Goal: Task Accomplishment & Management: Use online tool/utility

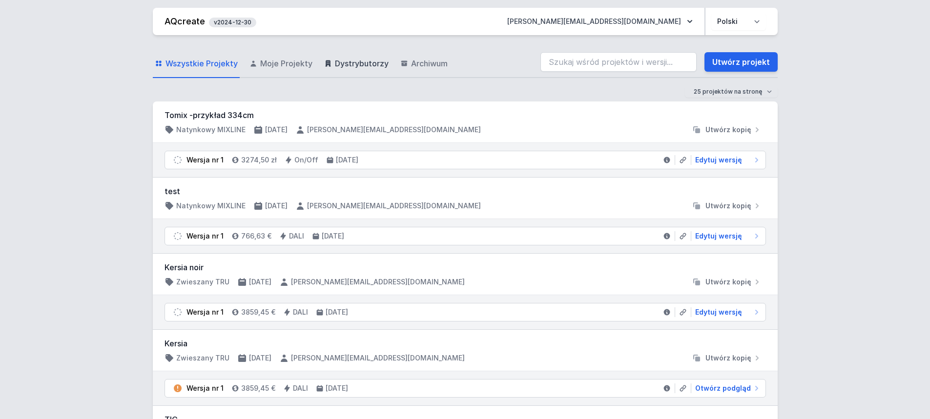
click at [365, 61] on span "Dystrybutorzy" at bounding box center [362, 64] width 54 height 12
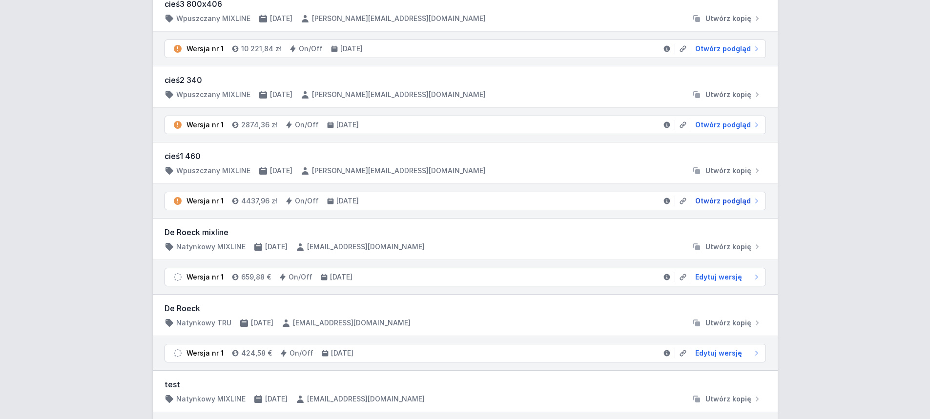
scroll to position [683, 0]
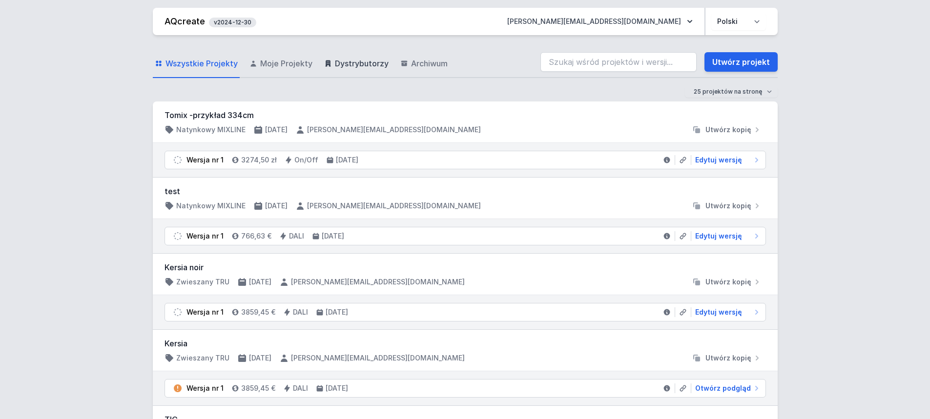
click at [355, 62] on span "Dystrybutorzy" at bounding box center [362, 64] width 54 height 12
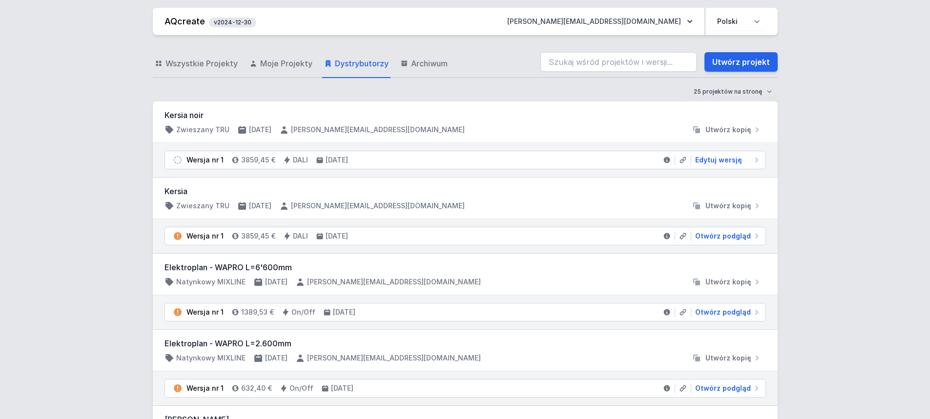
drag, startPoint x: 180, startPoint y: 19, endPoint x: 153, endPoint y: 1, distance: 32.4
click at [180, 19] on link "AQcreate" at bounding box center [184, 21] width 41 height 10
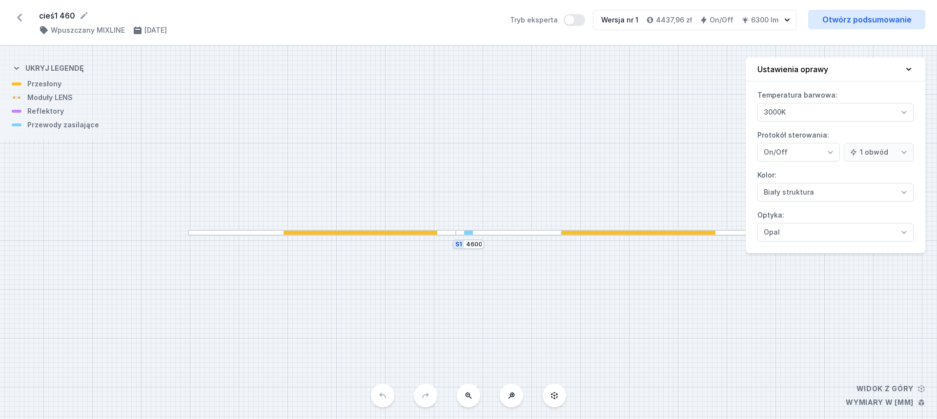
select select "3000"
click at [860, 26] on link "Otwórz podsumowanie" at bounding box center [866, 20] width 117 height 20
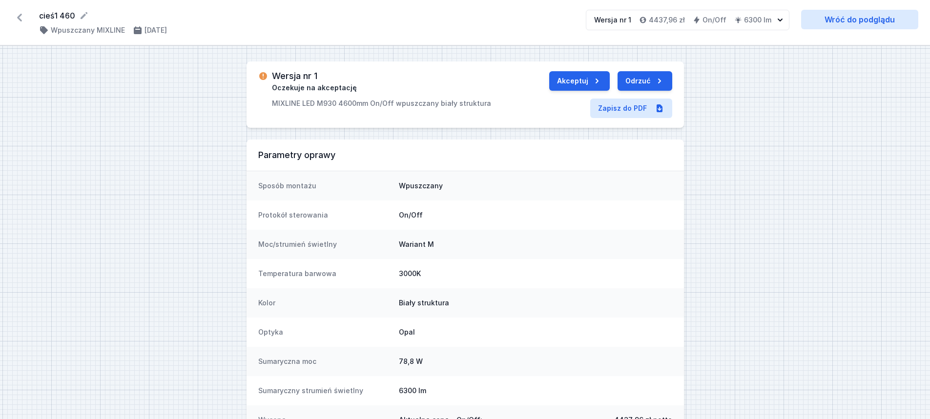
click at [17, 16] on icon at bounding box center [20, 18] width 16 height 16
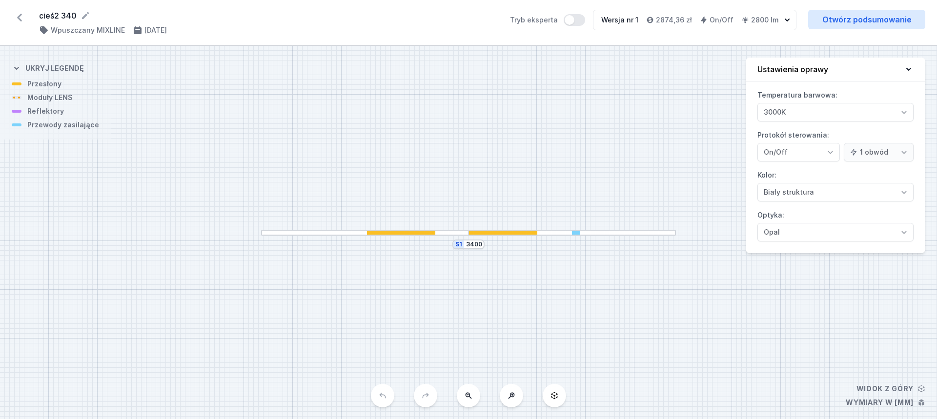
select select "3000"
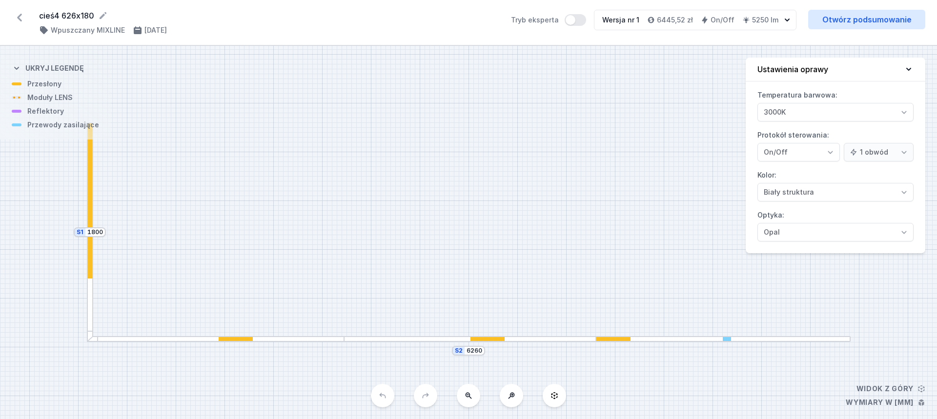
select select "3000"
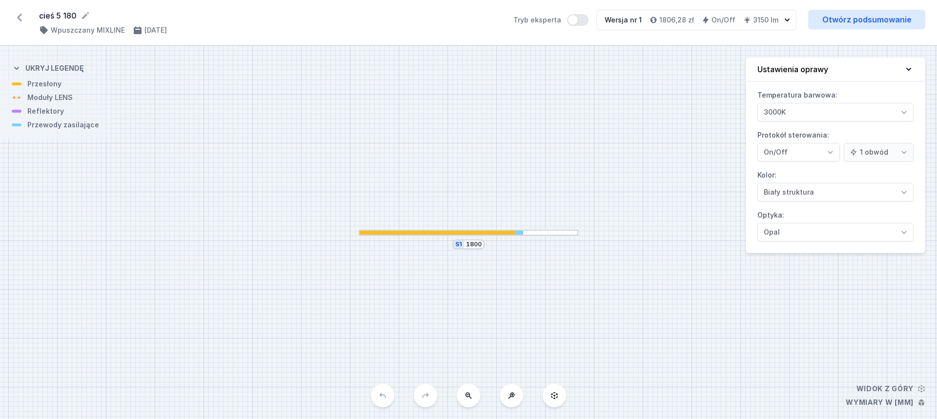
select select "3000"
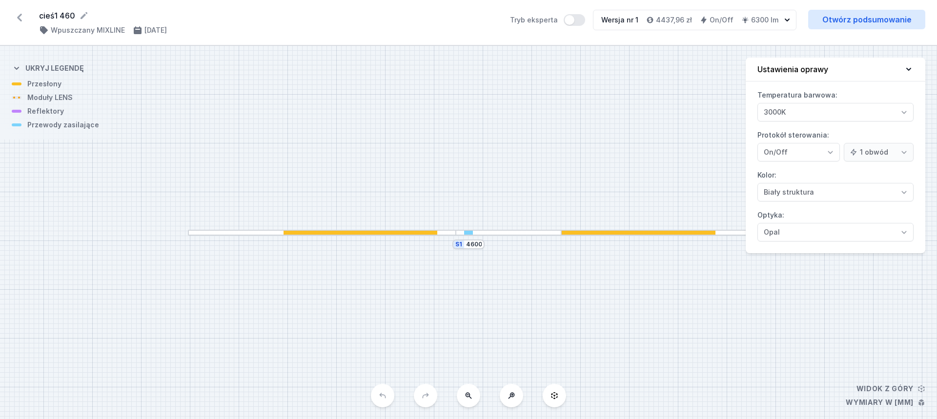
select select "3000"
click at [539, 236] on div at bounding box center [509, 233] width 106 height 6
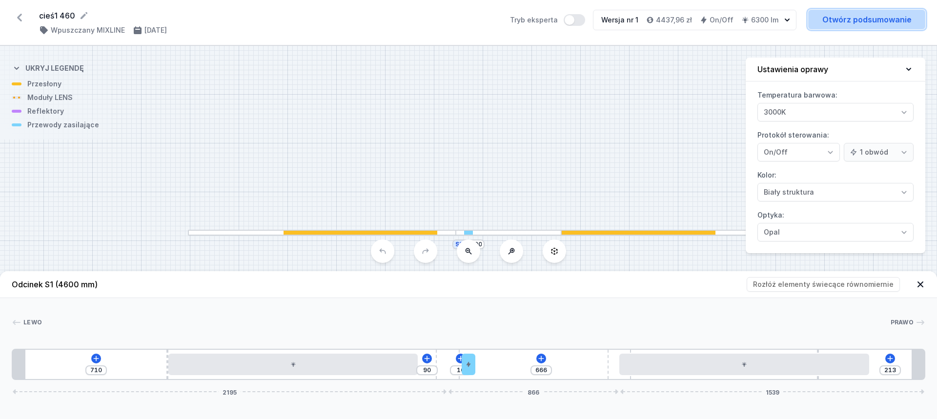
click at [874, 22] on link "Otwórz podsumowanie" at bounding box center [866, 20] width 117 height 20
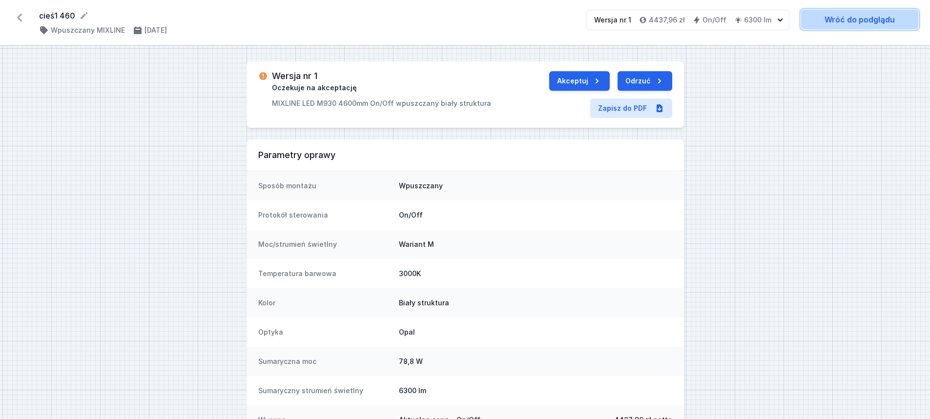
click at [890, 21] on link "Wróć do podglądu" at bounding box center [859, 20] width 117 height 20
select select "3000"
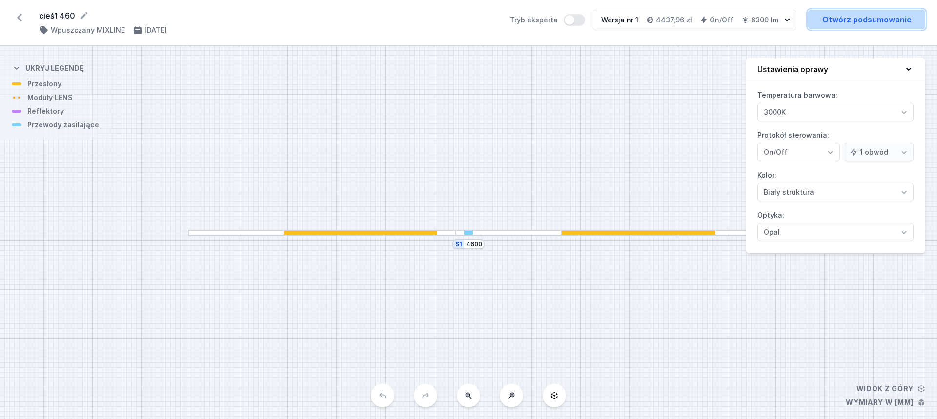
click at [887, 20] on link "Otwórz podsumowanie" at bounding box center [866, 20] width 117 height 20
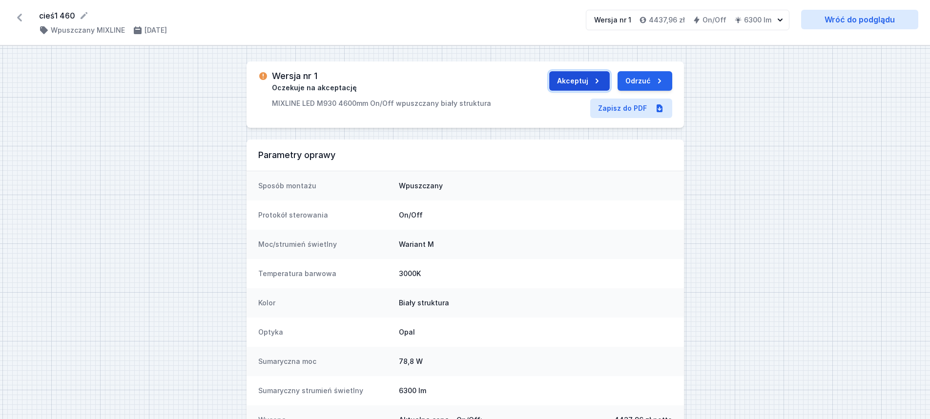
click at [586, 79] on button "Akceptuj" at bounding box center [579, 81] width 61 height 20
click at [630, 78] on button "Wyślij do ERP" at bounding box center [634, 81] width 75 height 20
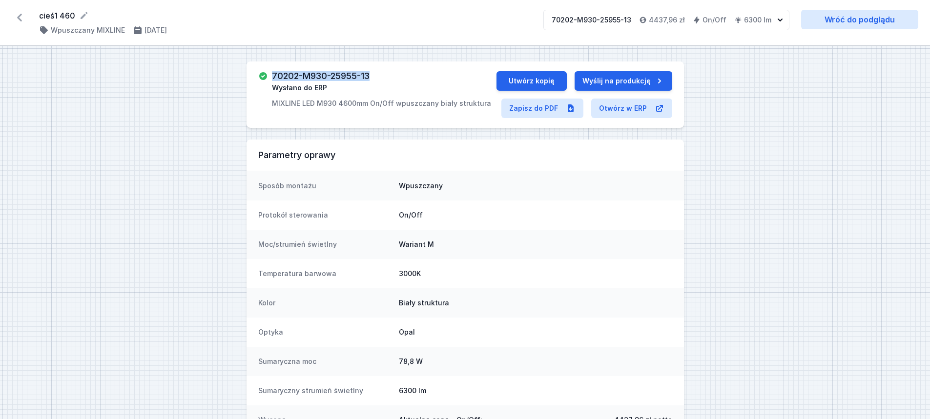
drag, startPoint x: 273, startPoint y: 72, endPoint x: 378, endPoint y: 72, distance: 104.9
click at [378, 72] on div "70202-M930-25955-13 Wysłano do ERP MIXLINE LED M930 4600mm On/Off wpuszczany bi…" at bounding box center [381, 89] width 219 height 37
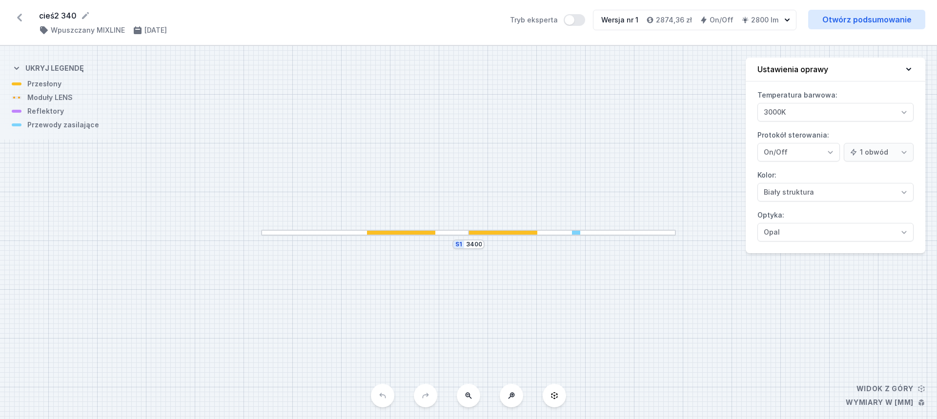
select select "3000"
click at [856, 20] on link "Otwórz podsumowanie" at bounding box center [866, 20] width 117 height 20
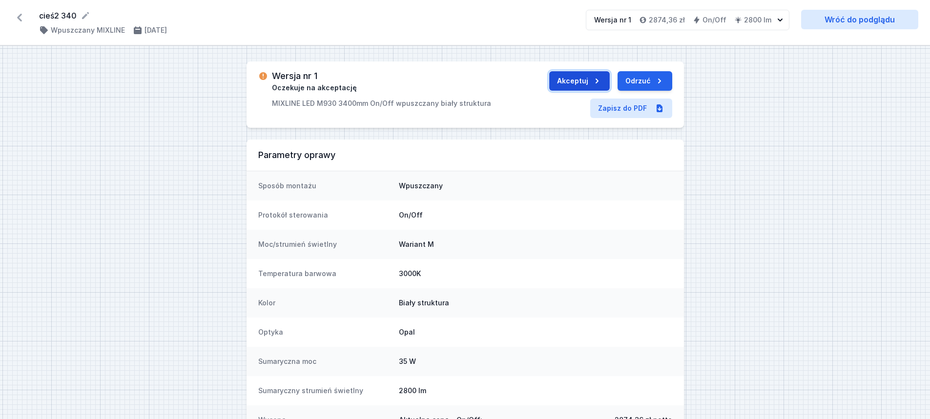
click at [575, 78] on button "Akceptuj" at bounding box center [579, 81] width 61 height 20
click at [655, 81] on icon "submit" at bounding box center [659, 81] width 10 height 10
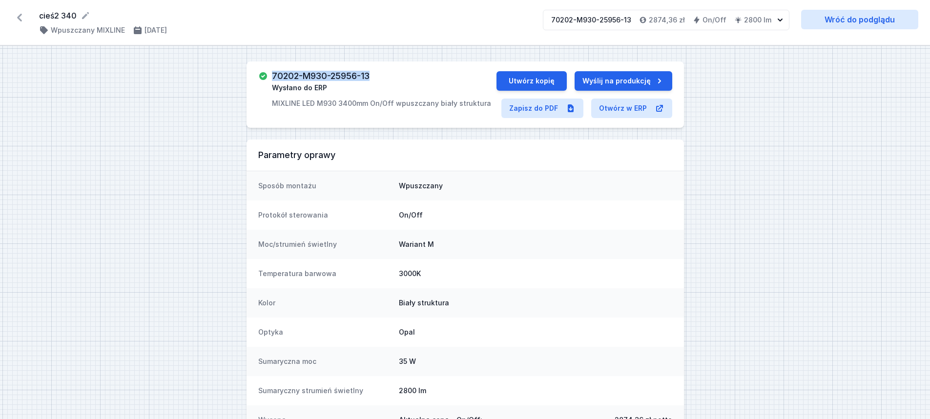
drag, startPoint x: 272, startPoint y: 74, endPoint x: 373, endPoint y: 72, distance: 101.5
click at [373, 72] on div "70202-M930-25956-13 Wysłano do ERP MIXLINE LED M930 3400mm On/Off wpuszczany [P…" at bounding box center [381, 89] width 219 height 37
copy h3 "70202-M930-25956-13"
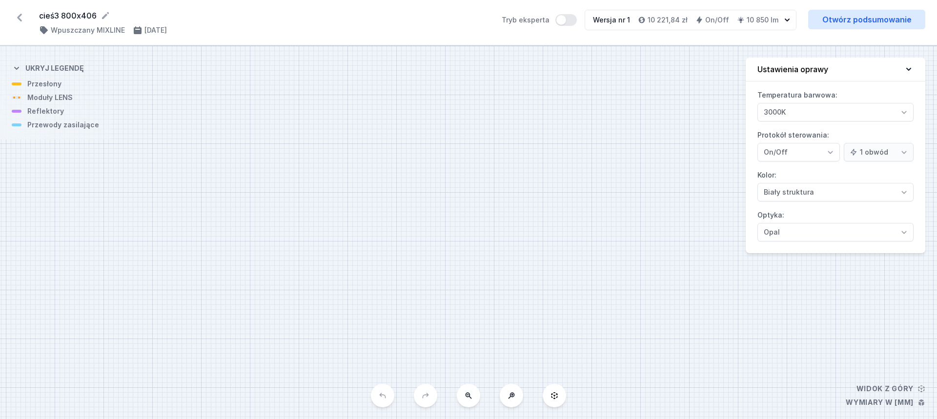
select select "3000"
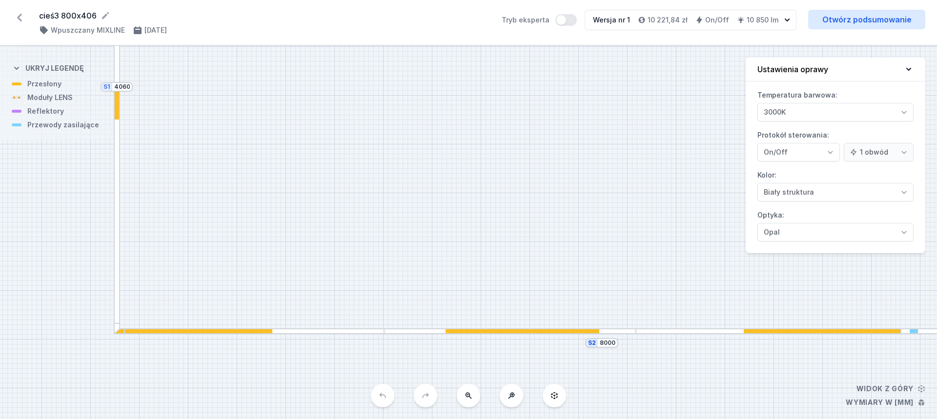
drag, startPoint x: 475, startPoint y: 246, endPoint x: 609, endPoint y: 100, distance: 197.6
click at [609, 100] on div "S2 8000 S1 4060" at bounding box center [468, 232] width 937 height 373
click at [471, 400] on button at bounding box center [468, 395] width 23 height 23
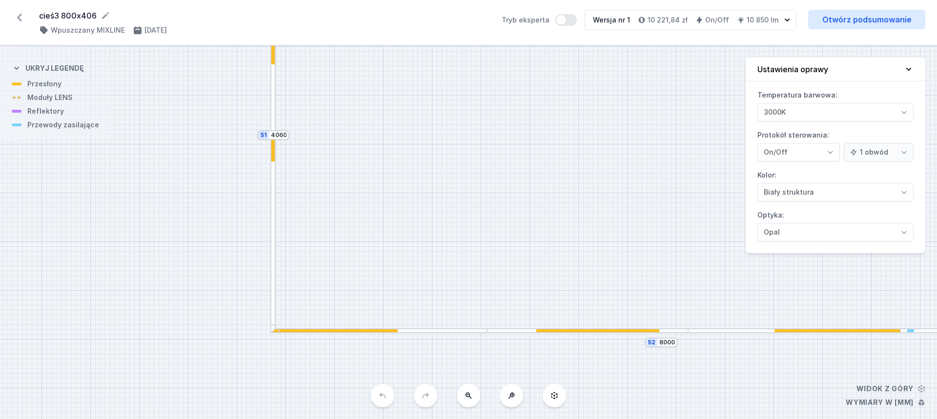
click at [471, 400] on button at bounding box center [468, 395] width 23 height 23
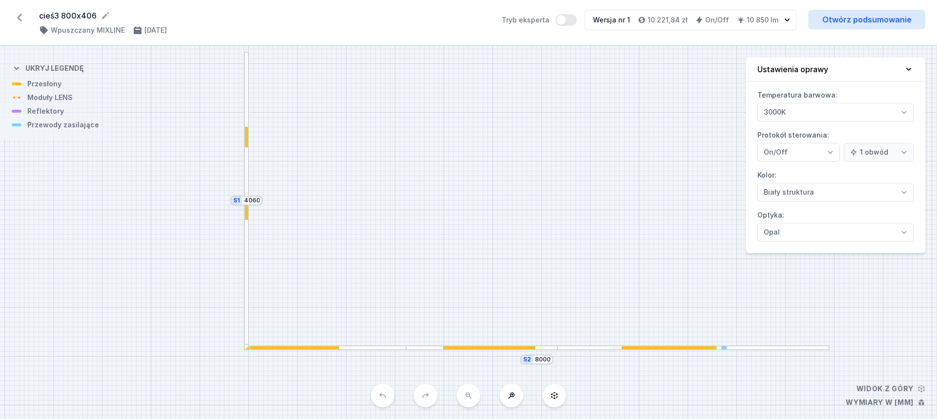
drag, startPoint x: 597, startPoint y: 203, endPoint x: 405, endPoint y: 291, distance: 211.8
click at [412, 222] on div "S2 8000 S1 4060" at bounding box center [468, 232] width 937 height 373
click at [475, 400] on div "S2 8000 S1 4060" at bounding box center [468, 232] width 937 height 373
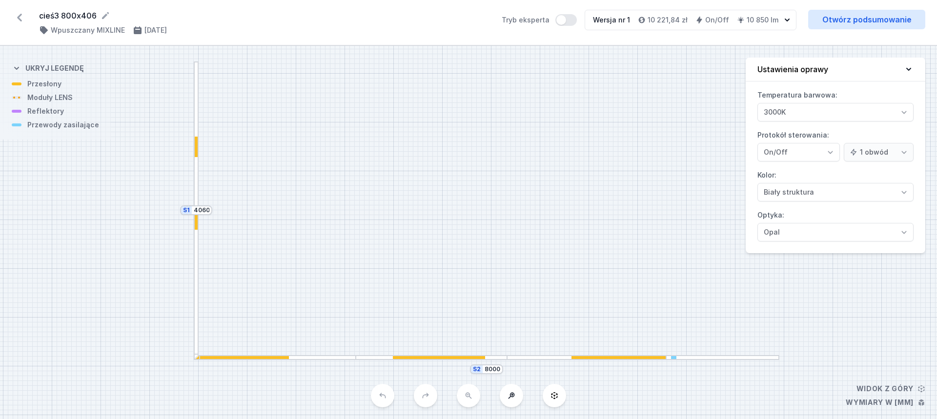
drag, startPoint x: 493, startPoint y: 244, endPoint x: 462, endPoint y: 249, distance: 31.2
click at [445, 251] on div "S2 8000 S1 4060" at bounding box center [468, 232] width 937 height 373
click at [863, 16] on link "Otwórz podsumowanie" at bounding box center [866, 20] width 117 height 20
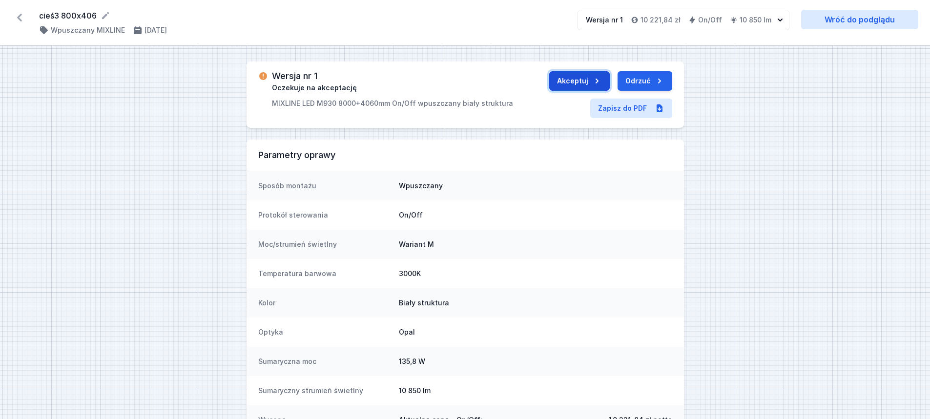
click at [584, 76] on button "Akceptuj" at bounding box center [579, 81] width 61 height 20
click at [621, 75] on button "Wyślij do ERP" at bounding box center [634, 81] width 75 height 20
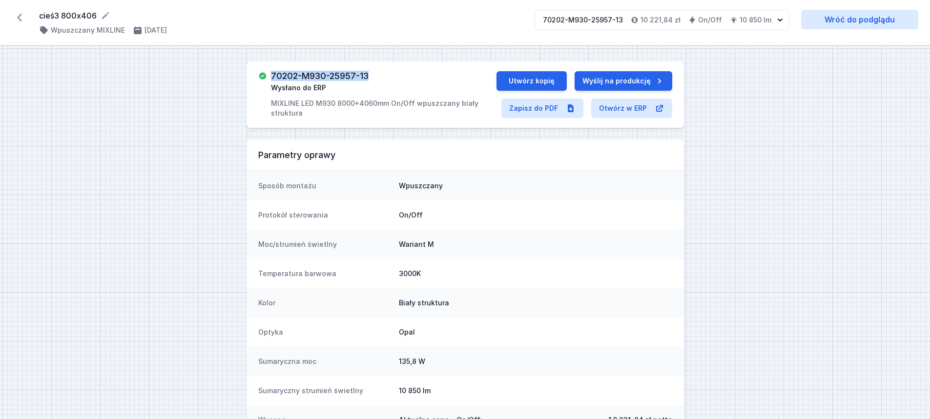
drag, startPoint x: 273, startPoint y: 76, endPoint x: 376, endPoint y: 73, distance: 103.0
click at [376, 73] on div "70202-M930-25957-13 Wysłano do ERP MIXLINE LED M930 8000+4060mm On/Off wpuszcza…" at bounding box center [383, 94] width 225 height 47
copy h3 "70202-M930-25957-13"
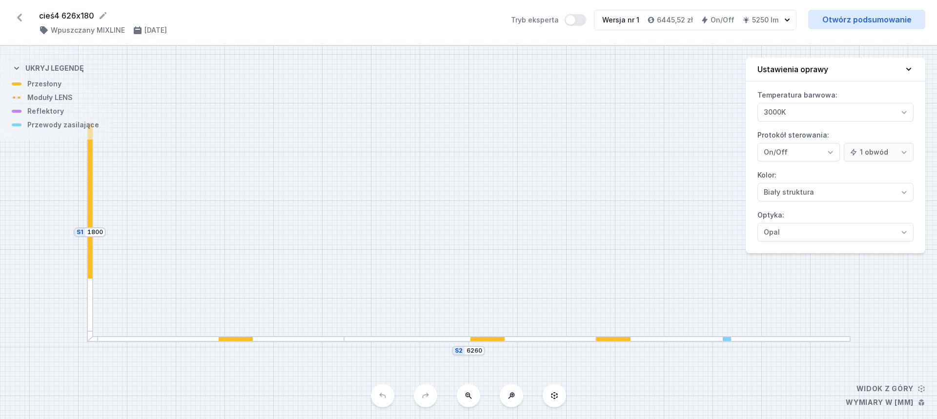
select select "3000"
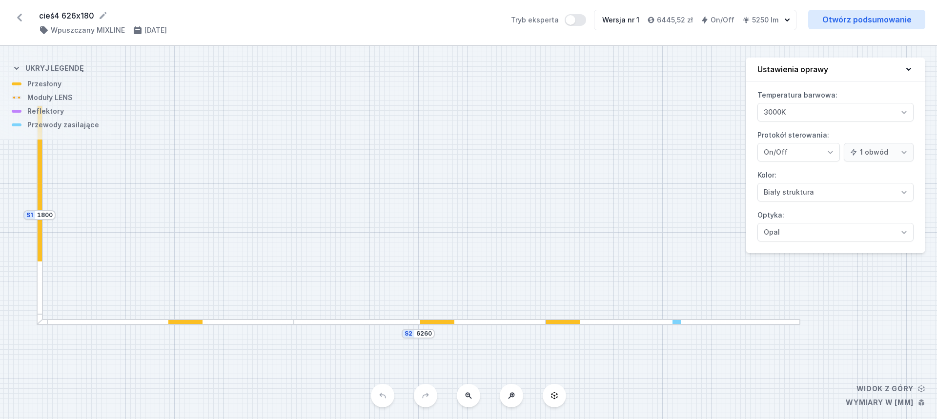
drag, startPoint x: 412, startPoint y: 170, endPoint x: 388, endPoint y: 153, distance: 30.1
click at [381, 153] on div "S2 6260 S1 1800" at bounding box center [468, 232] width 937 height 373
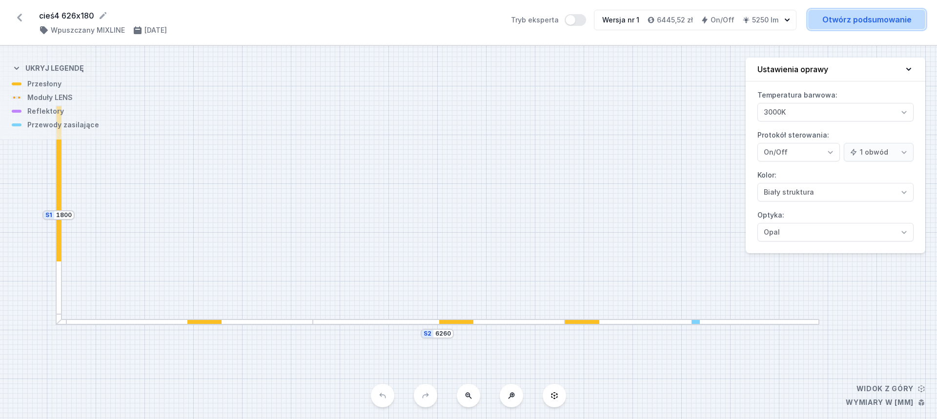
click at [870, 20] on link "Otwórz podsumowanie" at bounding box center [866, 20] width 117 height 20
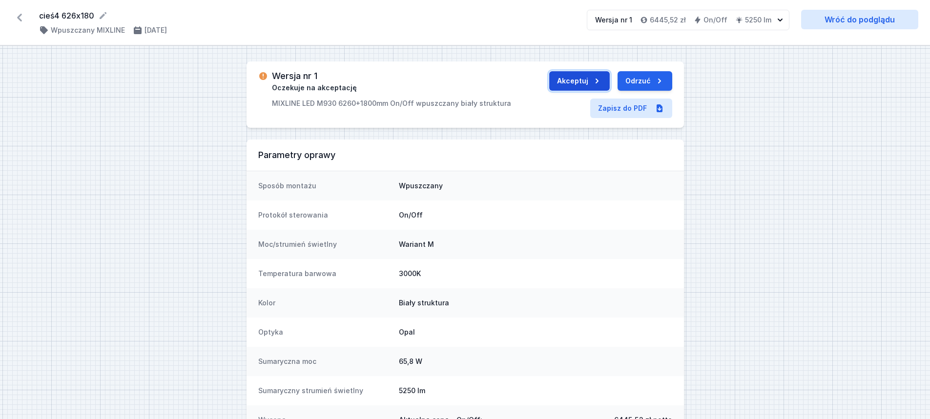
click at [572, 79] on button "Akceptuj" at bounding box center [579, 81] width 61 height 20
click at [622, 81] on button "Wyślij do ERP" at bounding box center [634, 81] width 75 height 20
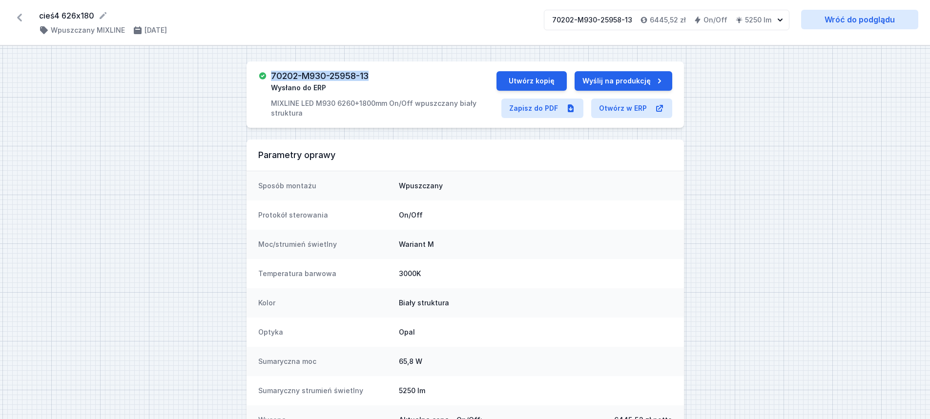
drag, startPoint x: 274, startPoint y: 77, endPoint x: 374, endPoint y: 74, distance: 100.6
click at [374, 74] on div "70202-M930-25958-13 Wysłano do ERP MIXLINE LED M930 6260+1800mm On/Off wpuszcza…" at bounding box center [383, 94] width 225 height 47
copy h3 "70202-M930-25958-13"
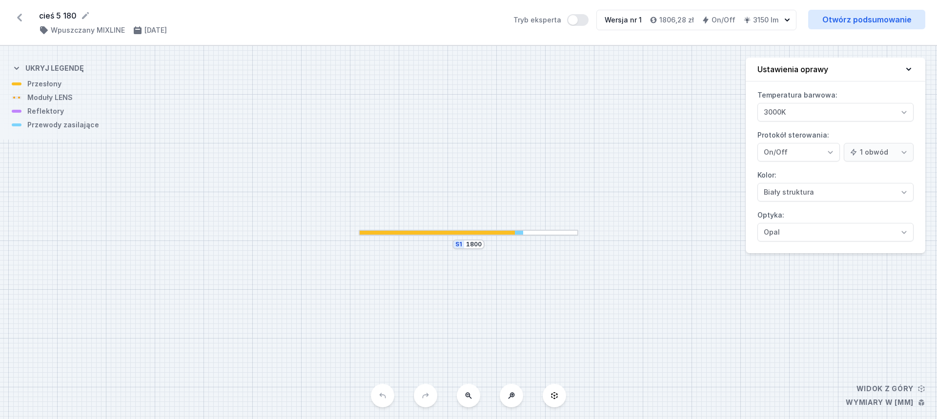
select select "3000"
click at [864, 19] on link "Otwórz podsumowanie" at bounding box center [866, 20] width 117 height 20
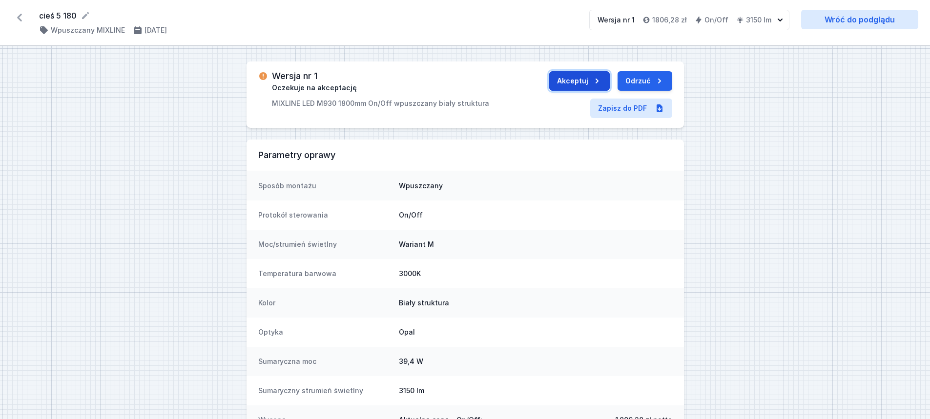
click at [567, 79] on button "Akceptuj" at bounding box center [579, 81] width 61 height 20
click at [628, 81] on button "Wyślij do ERP" at bounding box center [634, 81] width 75 height 20
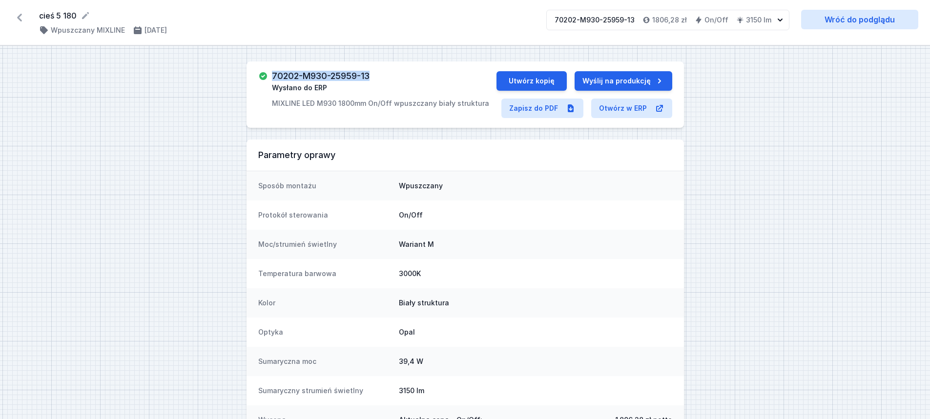
drag, startPoint x: 272, startPoint y: 71, endPoint x: 375, endPoint y: 72, distance: 102.5
click at [375, 72] on div "70202-M930-25959-13 Wysłano do ERP MIXLINE LED M930 1800mm On/Off wpuszczany bi…" at bounding box center [380, 89] width 217 height 37
copy h3 "70202-M930-25959-13"
click at [827, 17] on link "Wróć do podglądu" at bounding box center [859, 20] width 117 height 20
select select "3000"
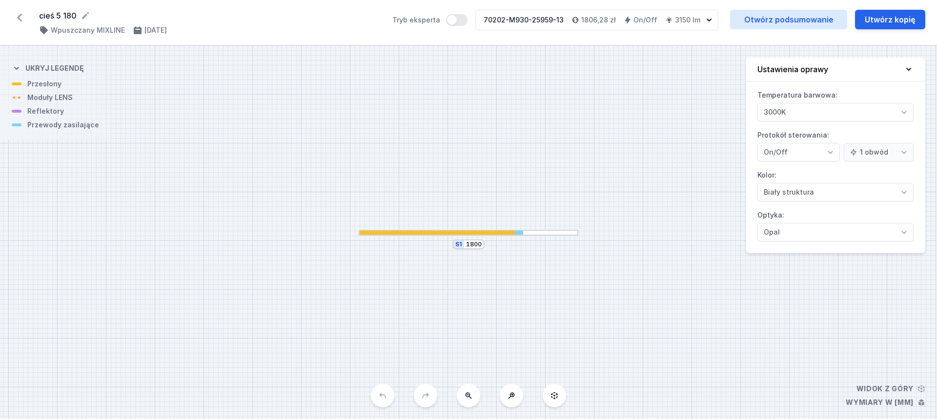
click at [546, 234] on div at bounding box center [469, 233] width 220 height 6
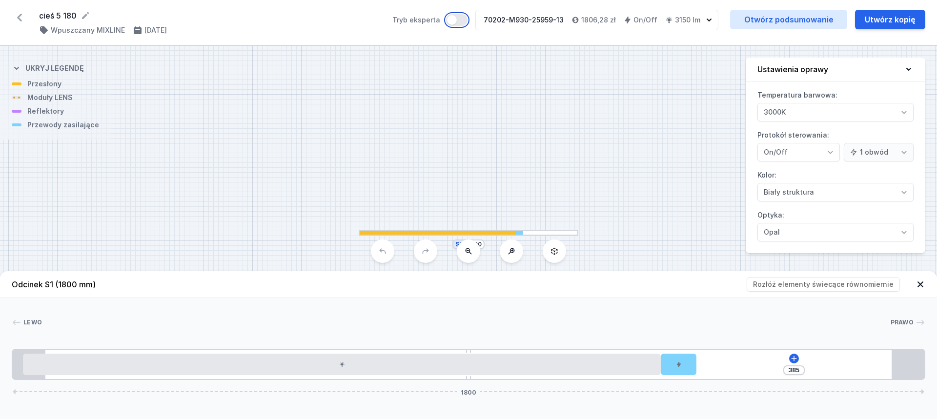
click at [464, 20] on button "Tryb eksperta" at bounding box center [456, 20] width 21 height 12
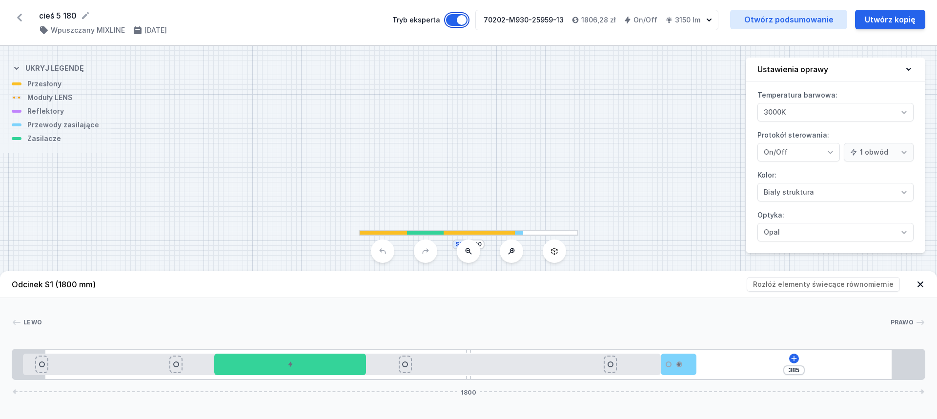
click at [464, 20] on button "Tryb eksperta" at bounding box center [456, 20] width 21 height 12
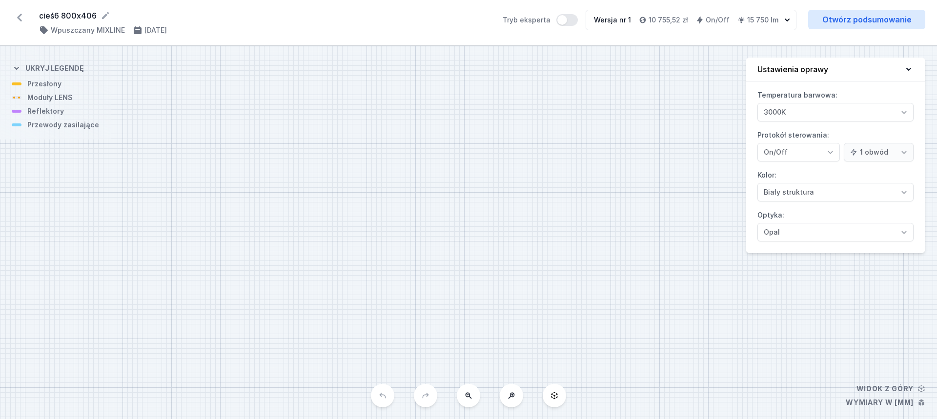
select select "3000"
click at [473, 399] on button at bounding box center [468, 395] width 23 height 23
click at [473, 399] on div "S2 8000 S1 4060" at bounding box center [468, 232] width 937 height 373
drag, startPoint x: 473, startPoint y: 399, endPoint x: 478, endPoint y: 390, distance: 9.6
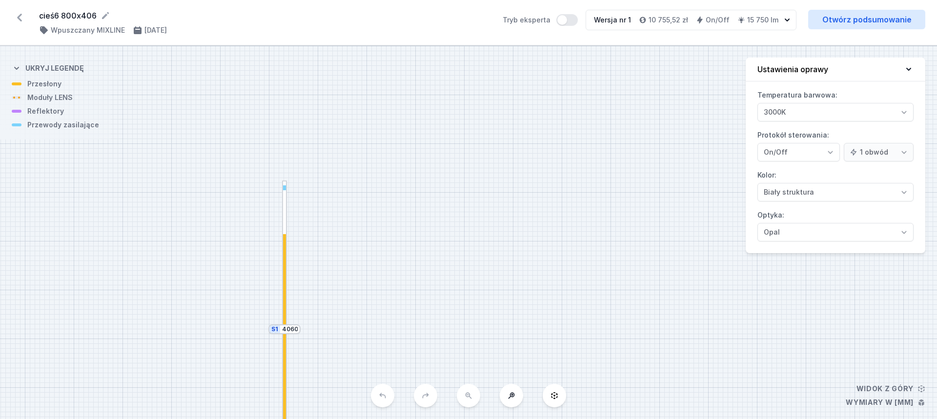
click at [473, 398] on div "S2 8000 S1 4060" at bounding box center [468, 232] width 937 height 373
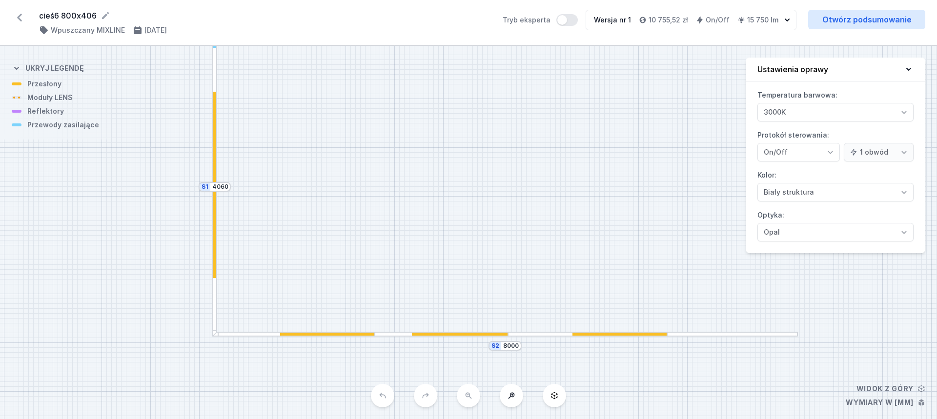
drag, startPoint x: 542, startPoint y: 248, endPoint x: 470, endPoint y: 132, distance: 137.0
click at [470, 132] on div "S2 8000 S1 4060" at bounding box center [468, 232] width 937 height 373
click at [545, 335] on div at bounding box center [587, 334] width 159 height 5
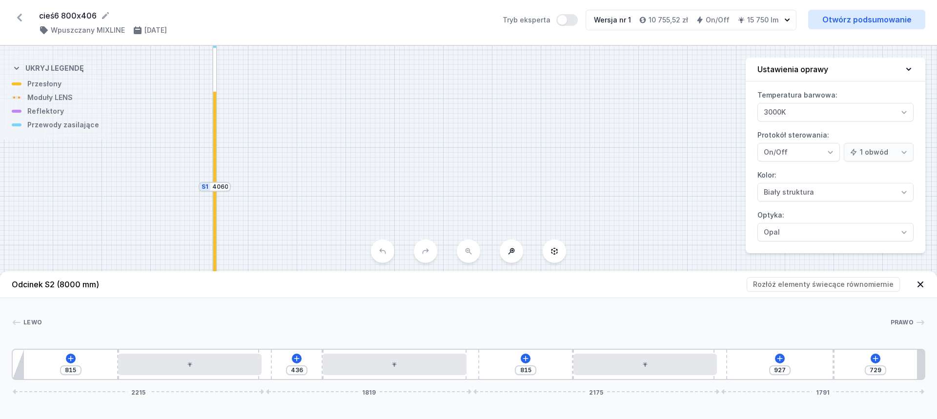
click at [214, 206] on div at bounding box center [214, 232] width 3 height 92
type input "640"
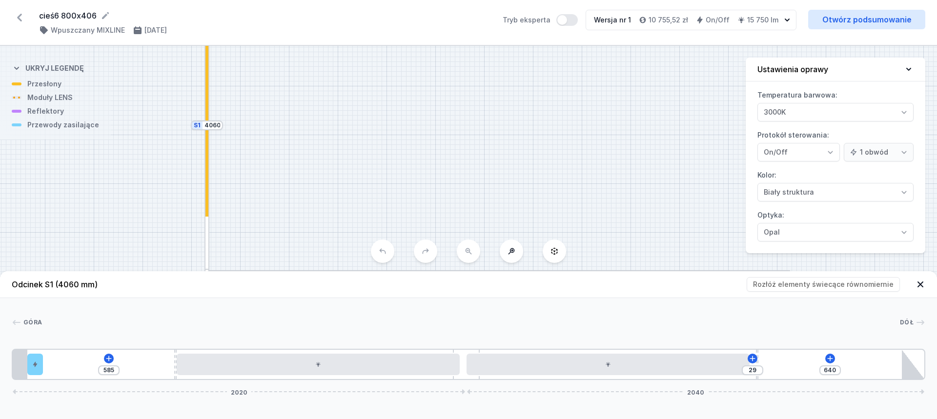
drag, startPoint x: 368, startPoint y: 188, endPoint x: 359, endPoint y: 123, distance: 65.0
click at [359, 123] on div "S2 8000 S1 4060" at bounding box center [468, 232] width 937 height 373
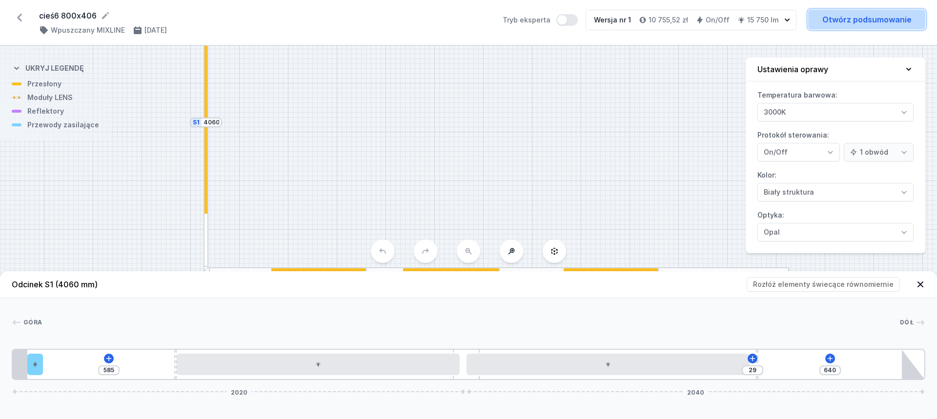
click at [858, 23] on link "Otwórz podsumowanie" at bounding box center [866, 20] width 117 height 20
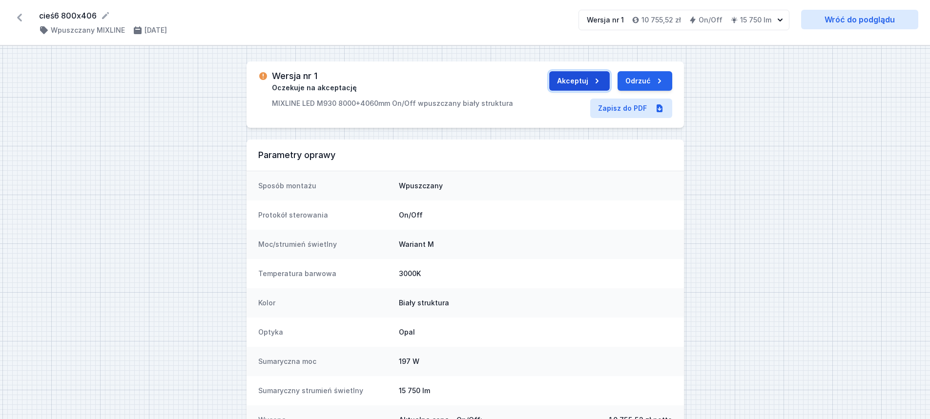
click at [573, 79] on button "Akceptuj" at bounding box center [579, 81] width 61 height 20
click at [625, 80] on button "Wyślij do ERP" at bounding box center [634, 81] width 75 height 20
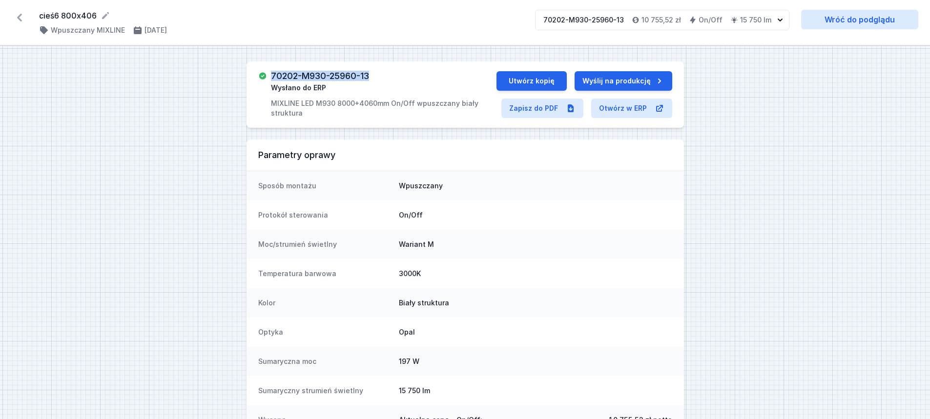
drag, startPoint x: 274, startPoint y: 74, endPoint x: 375, endPoint y: 72, distance: 101.5
click at [375, 72] on div "70202-M930-25960-13 Wysłano do ERP MIXLINE LED M930 8000+4060mm On/Off wpuszcza…" at bounding box center [383, 94] width 225 height 47
copy h3 "70202-M930-25960-13"
click at [853, 11] on link "Wróć do podglądu" at bounding box center [859, 20] width 117 height 20
select select "3000"
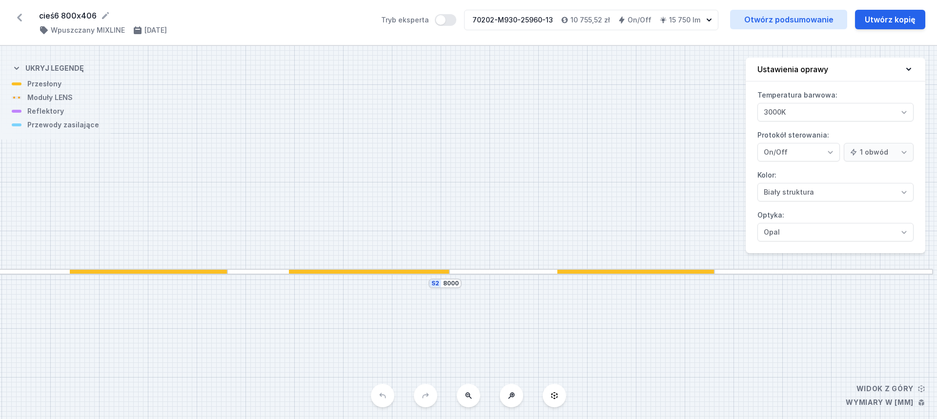
drag, startPoint x: 467, startPoint y: 243, endPoint x: 490, endPoint y: 202, distance: 46.8
click at [448, 44] on div "cieś6 800x406 ( 11717 /v 1 ) Wpuszczany MIXLINE 23.09.2025 Tryb eksperta 70202-…" at bounding box center [468, 209] width 937 height 419
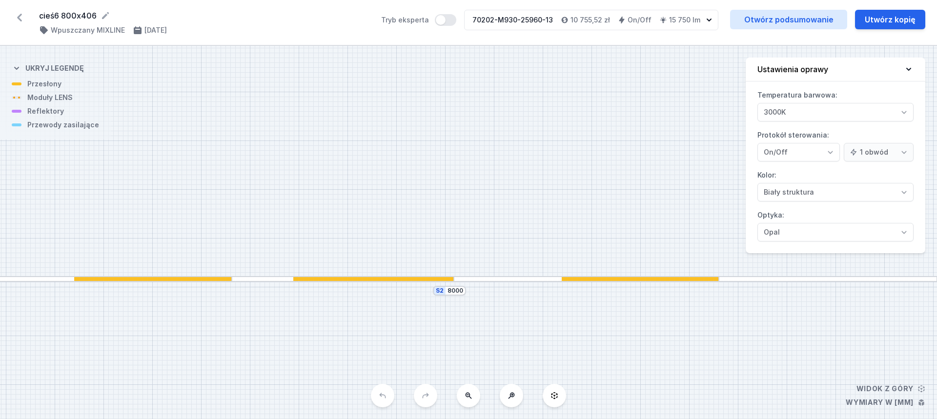
click at [506, 284] on div "S2 8000 S1 4060" at bounding box center [468, 232] width 937 height 373
click at [506, 279] on div at bounding box center [587, 279] width 266 height 6
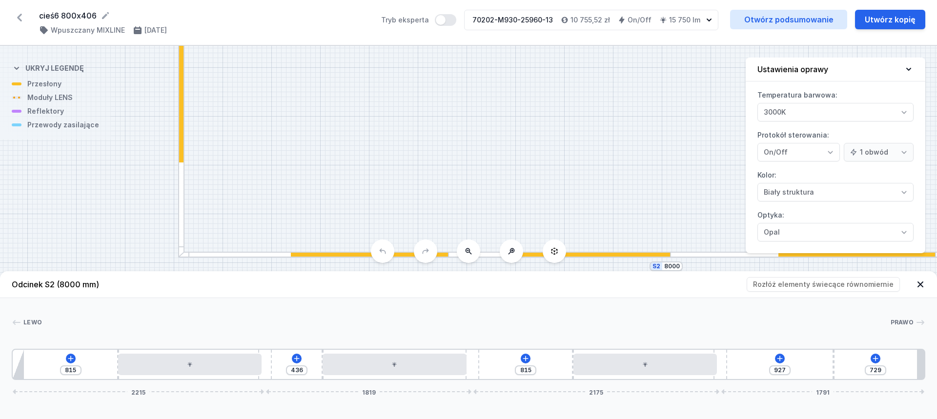
drag, startPoint x: 286, startPoint y: 188, endPoint x: 484, endPoint y: 172, distance: 198.8
click at [484, 172] on div "S2 8000 S1 4060" at bounding box center [468, 232] width 937 height 373
click at [181, 194] on div at bounding box center [182, 133] width 6 height 249
type input "640"
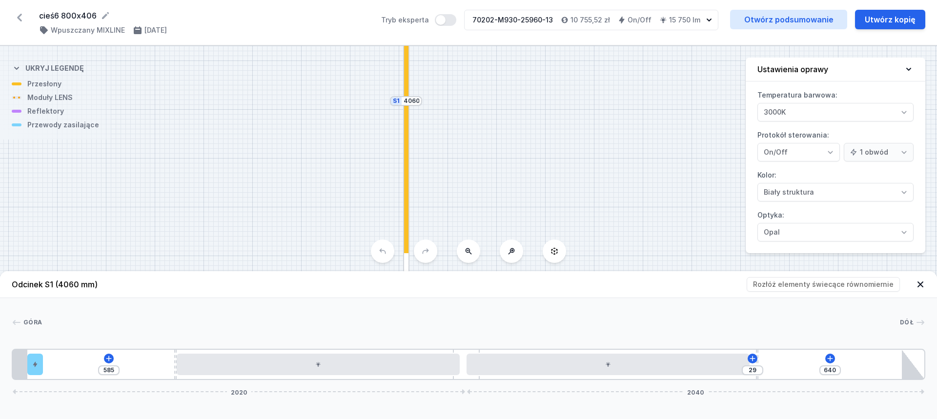
drag, startPoint x: 326, startPoint y: 158, endPoint x: 550, endPoint y: 246, distance: 240.2
click at [550, 247] on div "S2 8000 S1 4060 Odcinek S1 (4060 mm) Rozłóż elementy świecące równomiernie Góra…" at bounding box center [468, 232] width 937 height 373
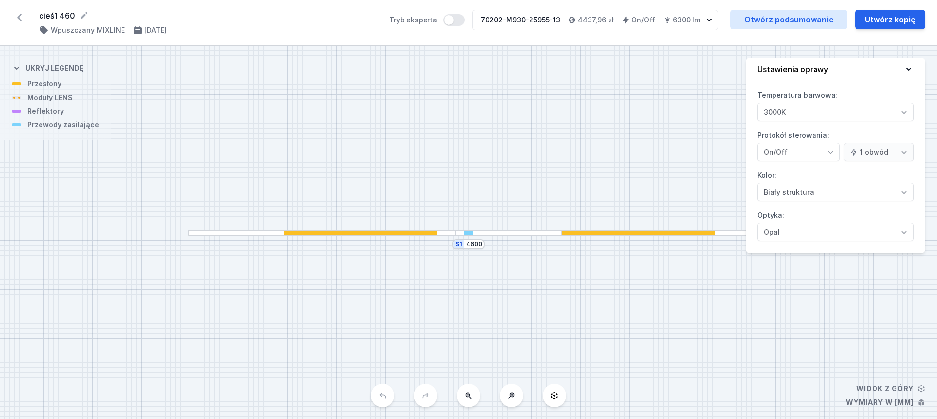
select select "3000"
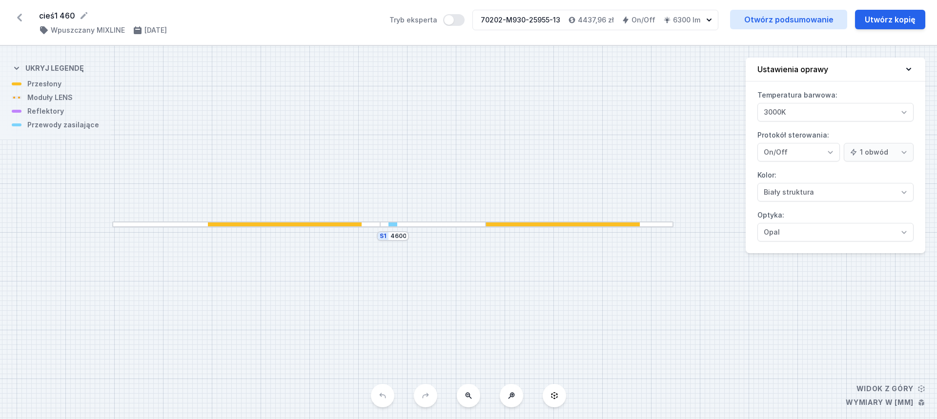
drag, startPoint x: 466, startPoint y: 180, endPoint x: 441, endPoint y: 172, distance: 26.1
click at [440, 173] on div "S1 4600" at bounding box center [468, 232] width 937 height 373
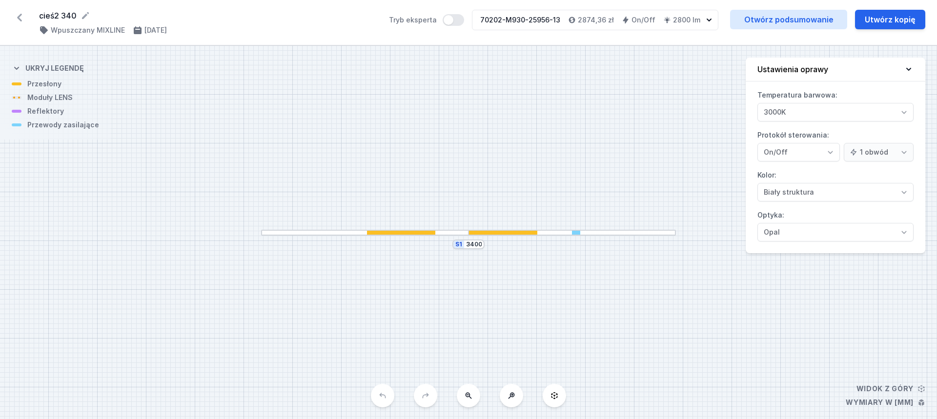
select select "3000"
drag, startPoint x: 462, startPoint y: 111, endPoint x: 437, endPoint y: 114, distance: 25.0
click at [437, 114] on div "S1 3400" at bounding box center [468, 232] width 937 height 373
click at [426, 235] on div at bounding box center [339, 235] width 207 height 6
select select "3000"
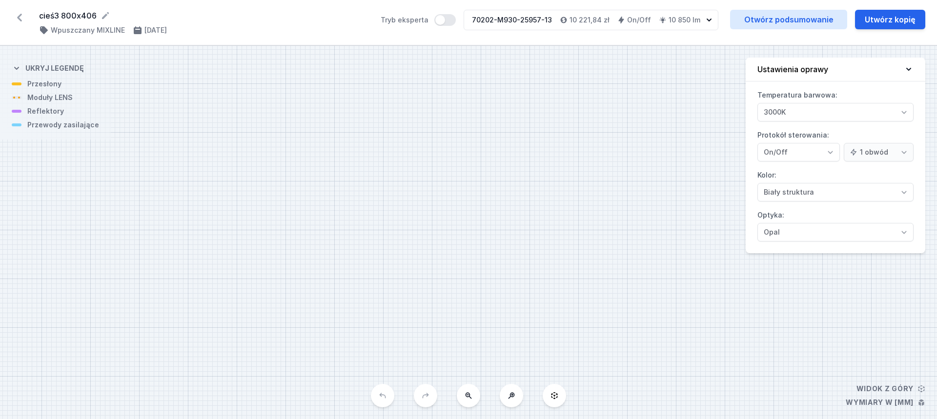
drag, startPoint x: 356, startPoint y: 134, endPoint x: 330, endPoint y: 103, distance: 39.9
click at [330, 103] on div "S2 8000 S1 4060" at bounding box center [468, 232] width 937 height 373
click at [465, 397] on icon at bounding box center [469, 396] width 8 height 8
click at [464, 395] on button at bounding box center [468, 395] width 23 height 23
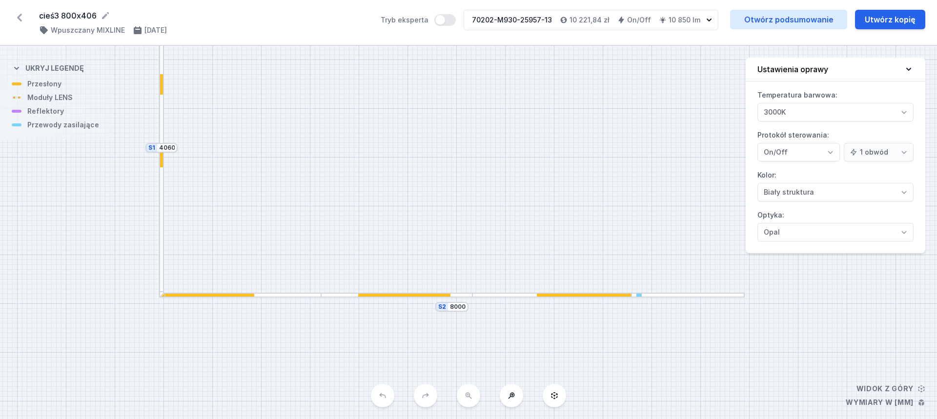
drag, startPoint x: 440, startPoint y: 254, endPoint x: 349, endPoint y: 129, distance: 154.7
click at [349, 129] on div "S2 8000 S1 4060" at bounding box center [468, 232] width 937 height 373
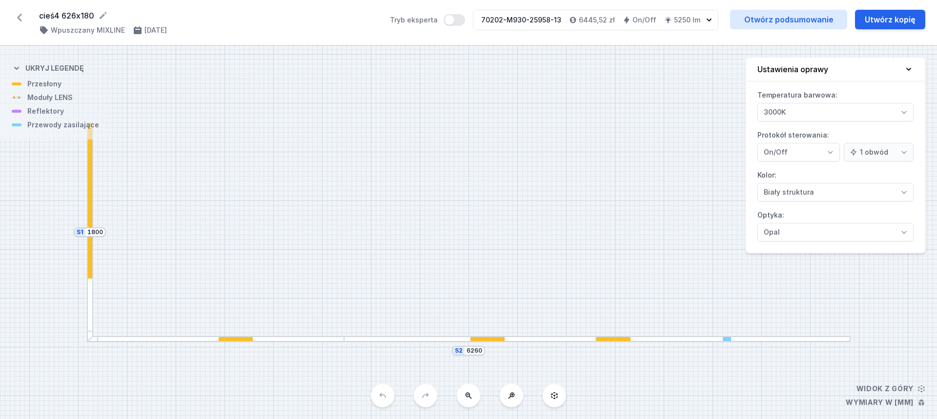
select select "3000"
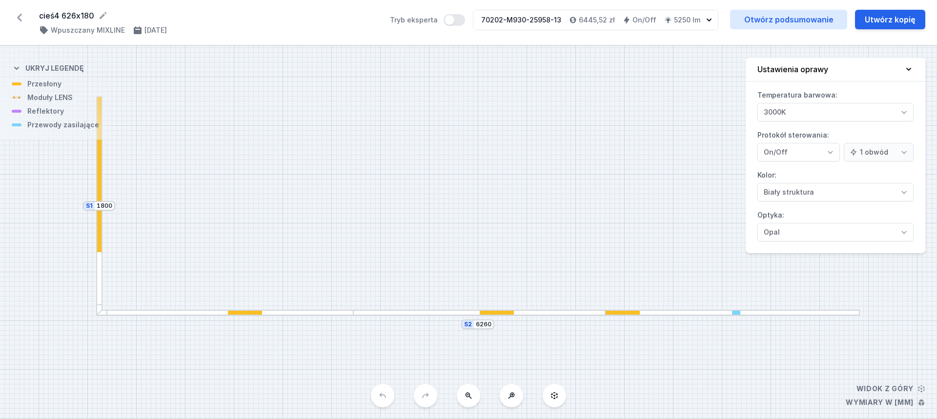
drag, startPoint x: 351, startPoint y: 145, endPoint x: 358, endPoint y: 118, distance: 27.8
click at [358, 118] on div "S2 6260 S1 1800" at bounding box center [468, 232] width 937 height 373
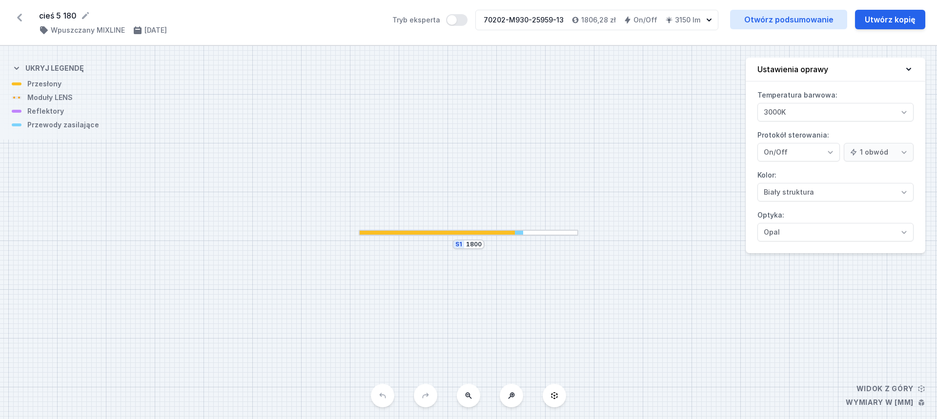
select select "3000"
